Goal: Task Accomplishment & Management: Use online tool/utility

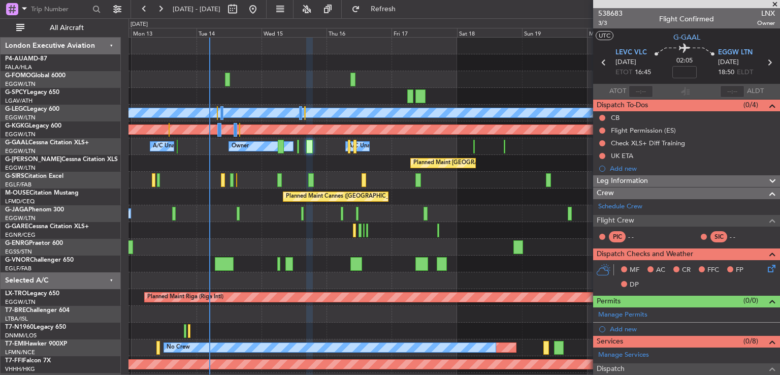
scroll to position [166, 0]
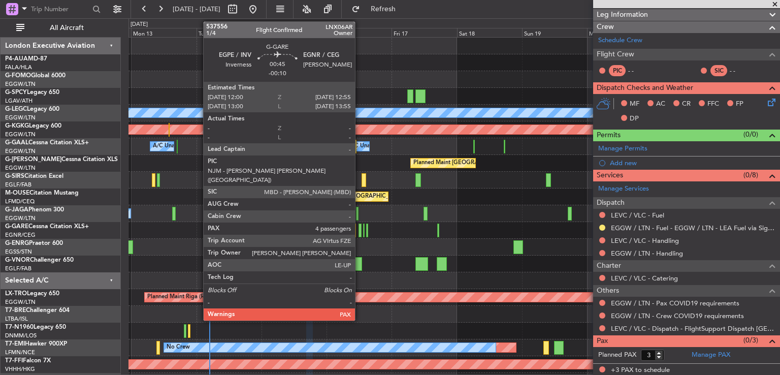
click at [359, 232] on div at bounding box center [359, 230] width 3 height 14
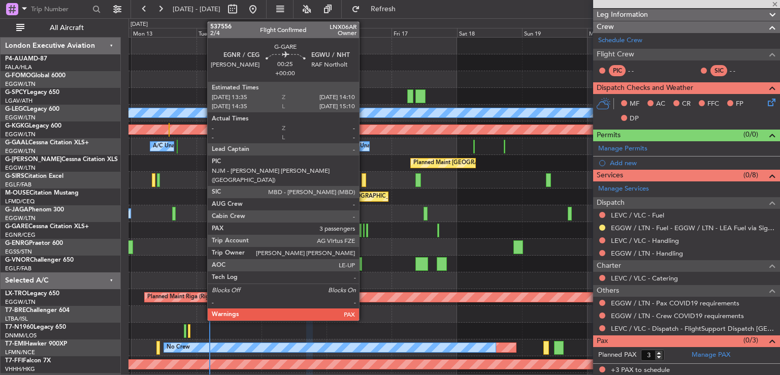
type input "-00:10"
type input "5"
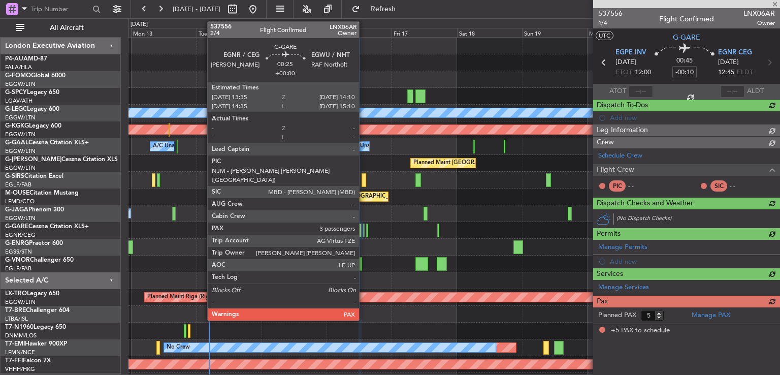
scroll to position [0, 0]
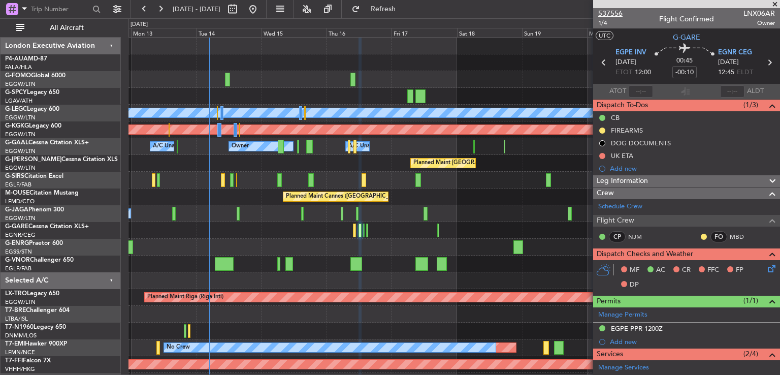
click at [611, 17] on span "537556" at bounding box center [610, 13] width 24 height 11
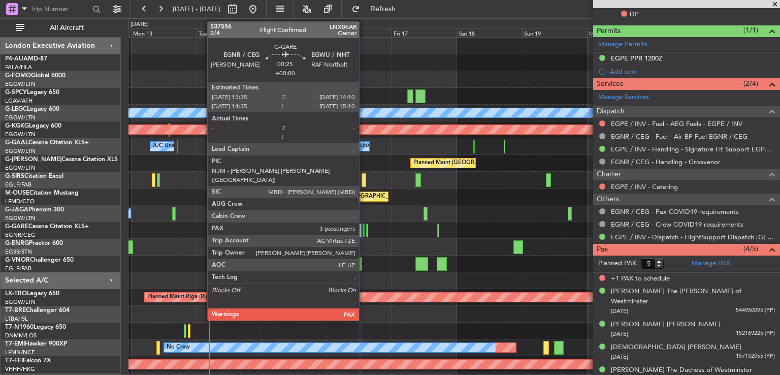
click at [363, 231] on div at bounding box center [364, 230] width 2 height 14
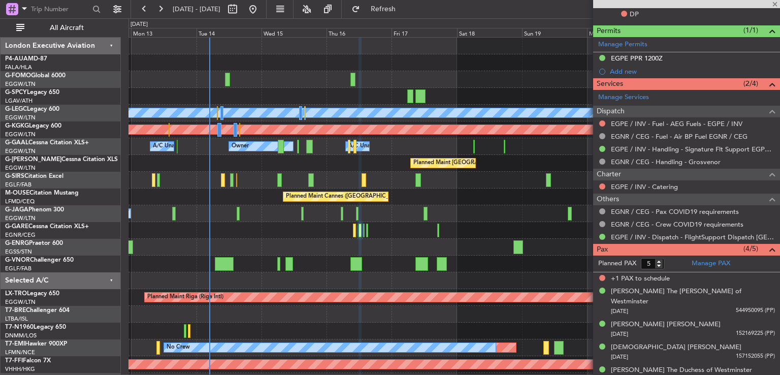
type input "3"
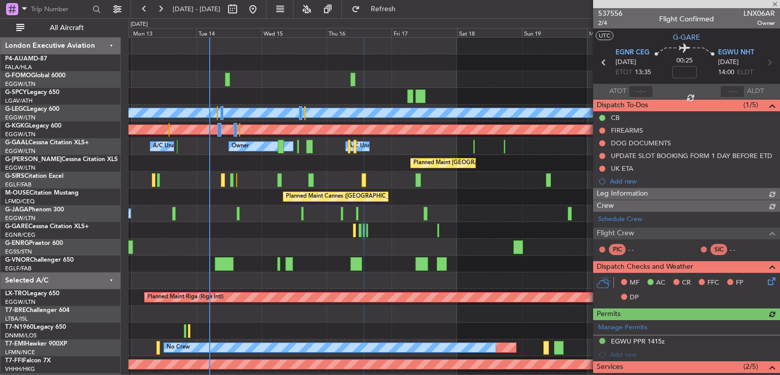
scroll to position [258, 0]
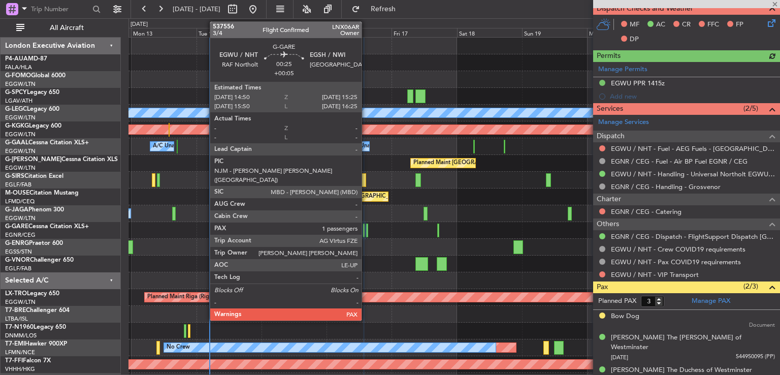
click at [366, 235] on div at bounding box center [367, 230] width 2 height 14
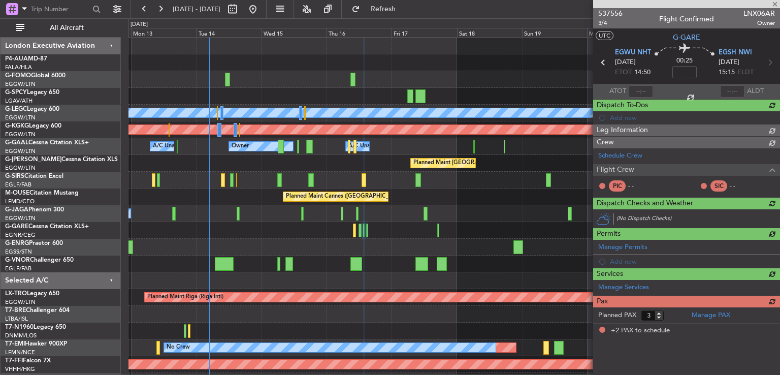
type input "+00:05"
type input "2"
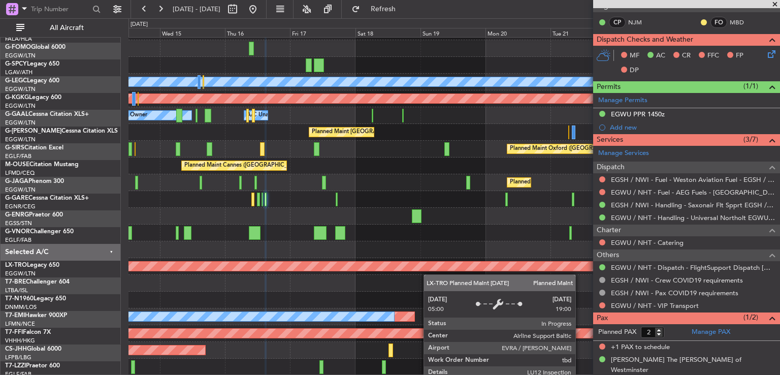
scroll to position [30, 0]
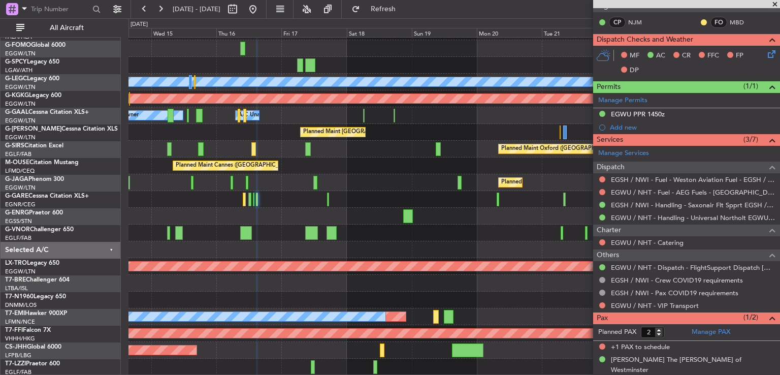
click at [364, 244] on div "Planned Maint [GEOGRAPHIC_DATA] ([GEOGRAPHIC_DATA]) A/C Unavailable [GEOGRAPHIC…" at bounding box center [453, 191] width 651 height 369
